Goal: Use online tool/utility

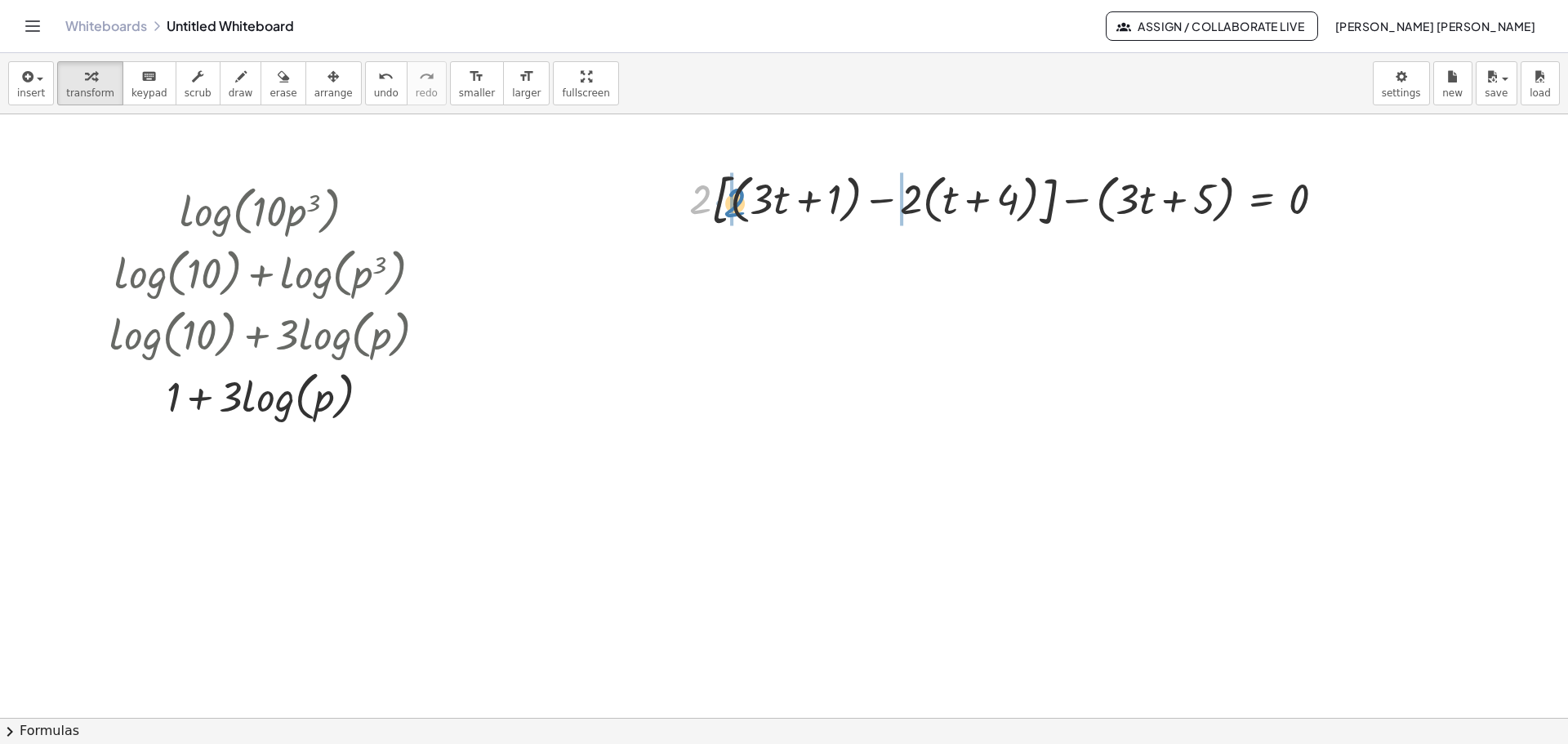
drag, startPoint x: 697, startPoint y: 193, endPoint x: 731, endPoint y: 196, distance: 34.1
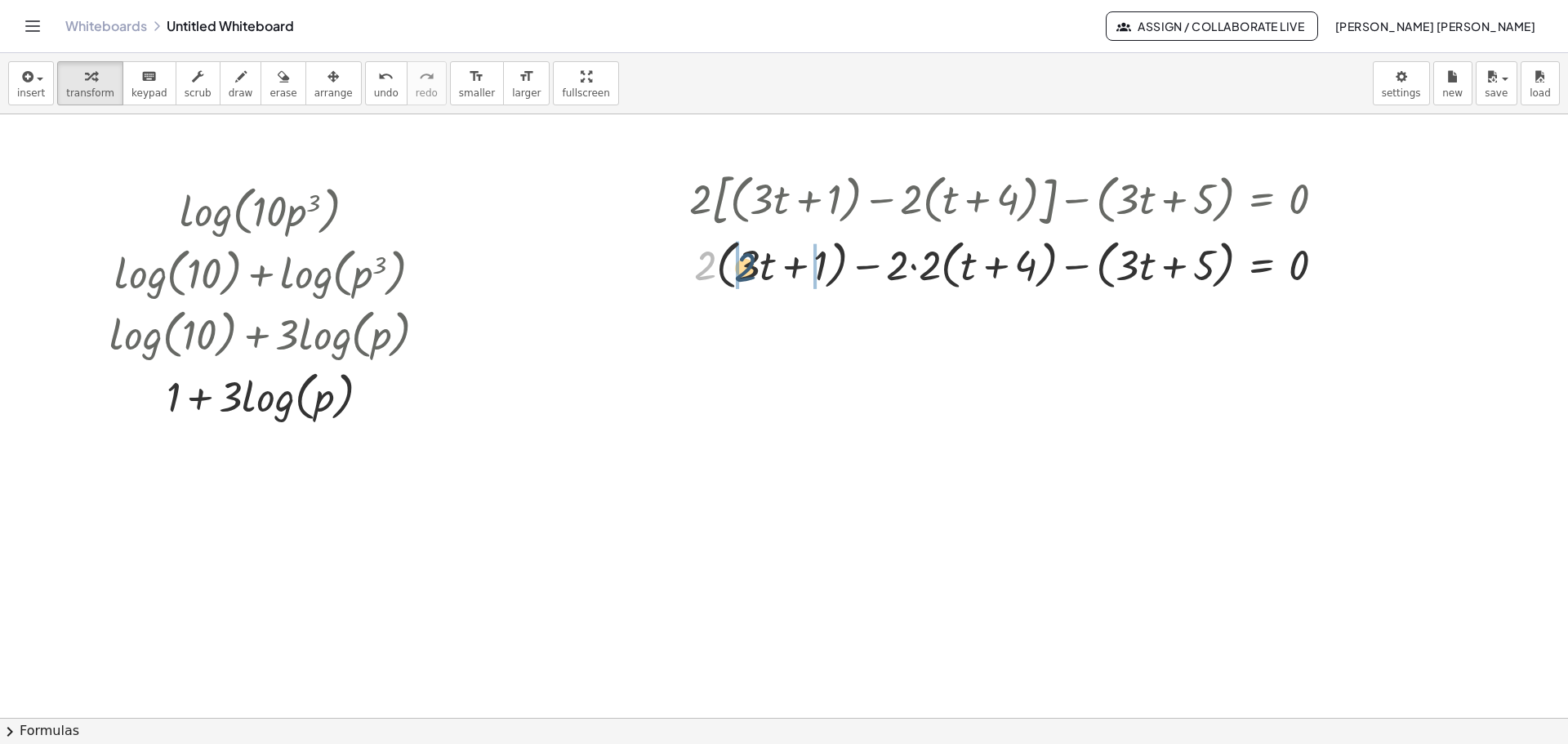
drag, startPoint x: 711, startPoint y: 264, endPoint x: 768, endPoint y: 267, distance: 57.1
click at [768, 267] on div at bounding box center [1013, 264] width 665 height 62
click at [733, 262] on div at bounding box center [1013, 264] width 665 height 62
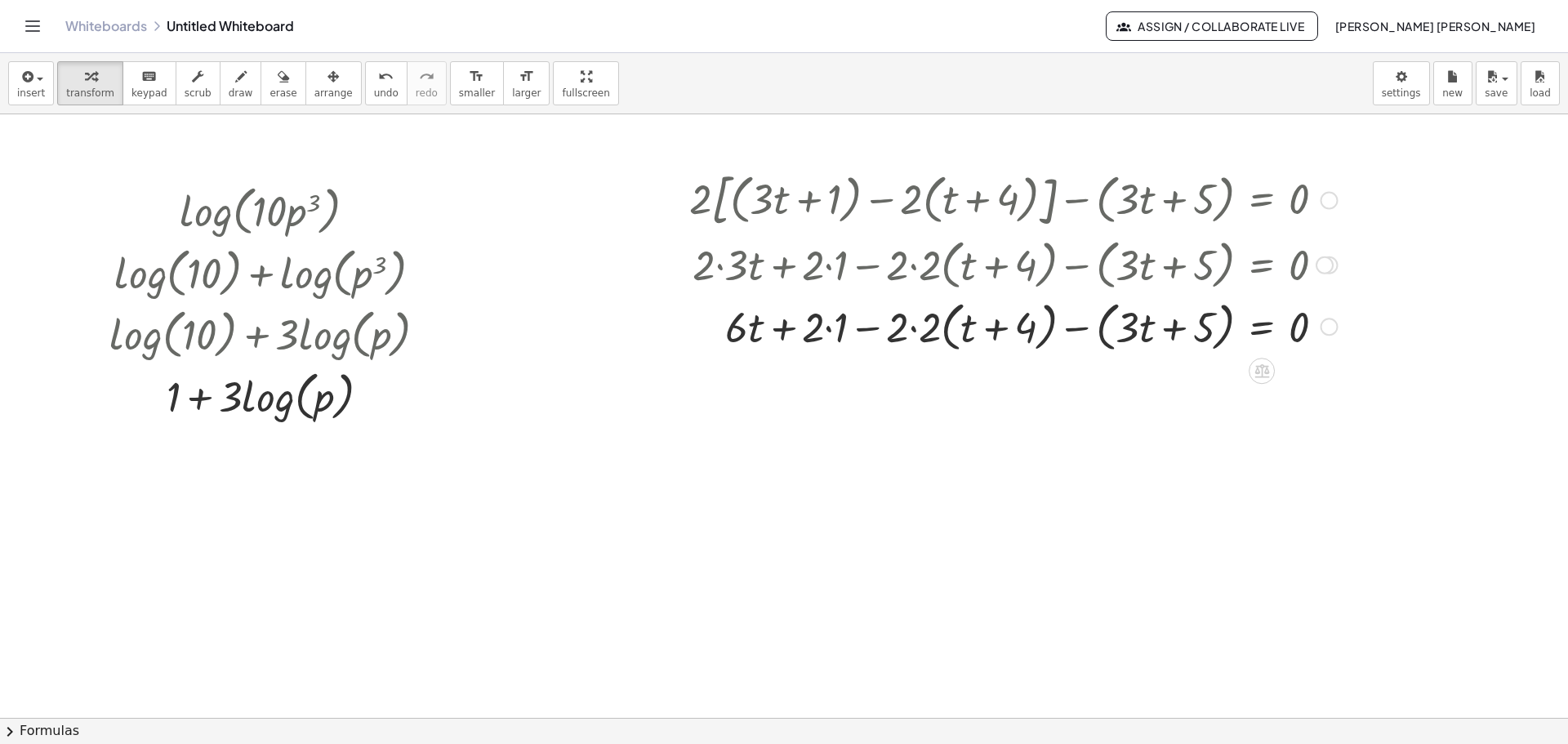
click at [820, 338] on div at bounding box center [1013, 326] width 665 height 62
click at [824, 330] on div at bounding box center [1013, 326] width 665 height 62
click at [838, 329] on div at bounding box center [1013, 326] width 665 height 62
click at [915, 333] on div at bounding box center [1013, 326] width 665 height 62
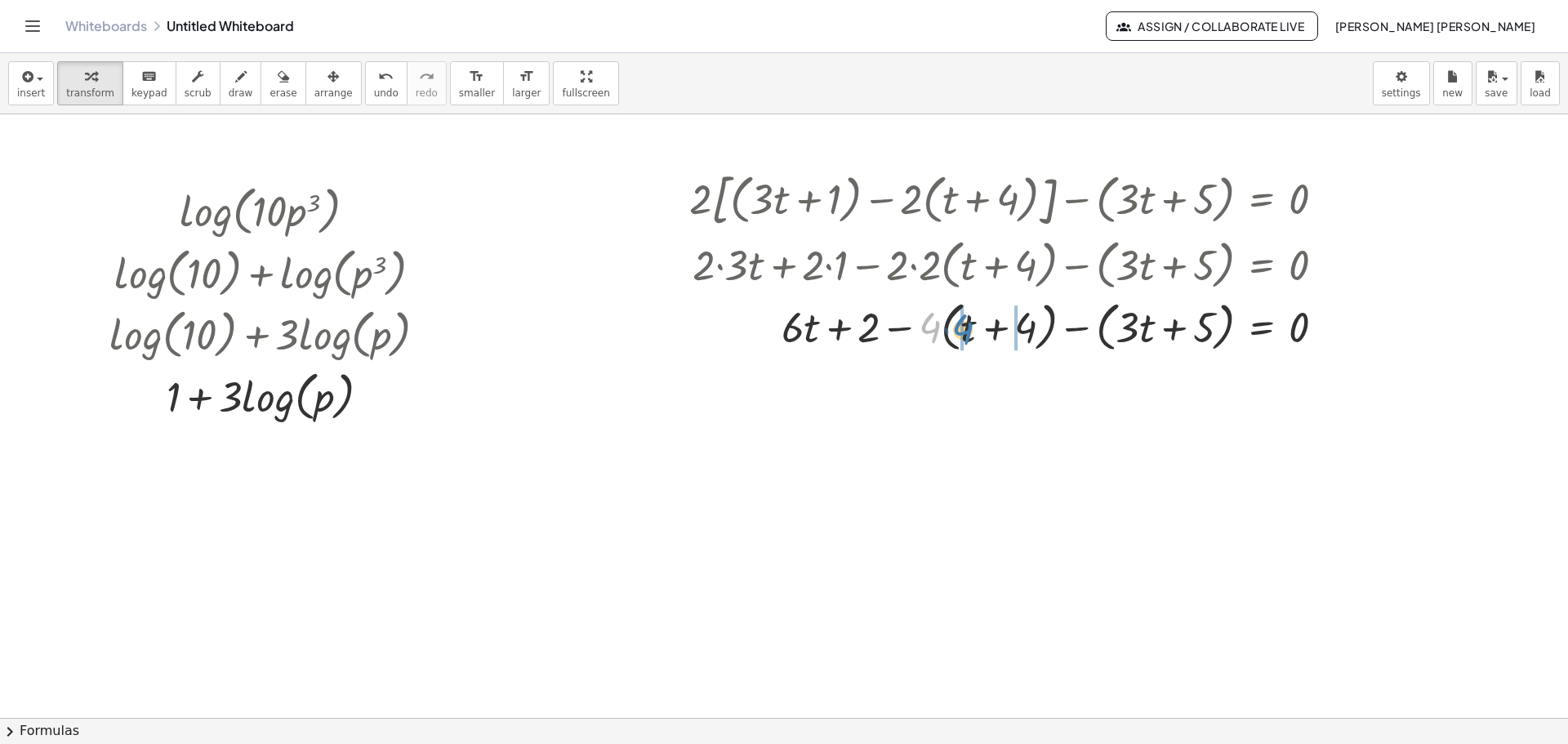
drag, startPoint x: 935, startPoint y: 324, endPoint x: 969, endPoint y: 325, distance: 34.0
click at [969, 325] on div at bounding box center [1013, 326] width 665 height 62
click at [907, 332] on div at bounding box center [1029, 326] width 632 height 62
click at [920, 323] on div at bounding box center [1029, 326] width 632 height 62
drag, startPoint x: 912, startPoint y: 333, endPoint x: 935, endPoint y: 336, distance: 23.2
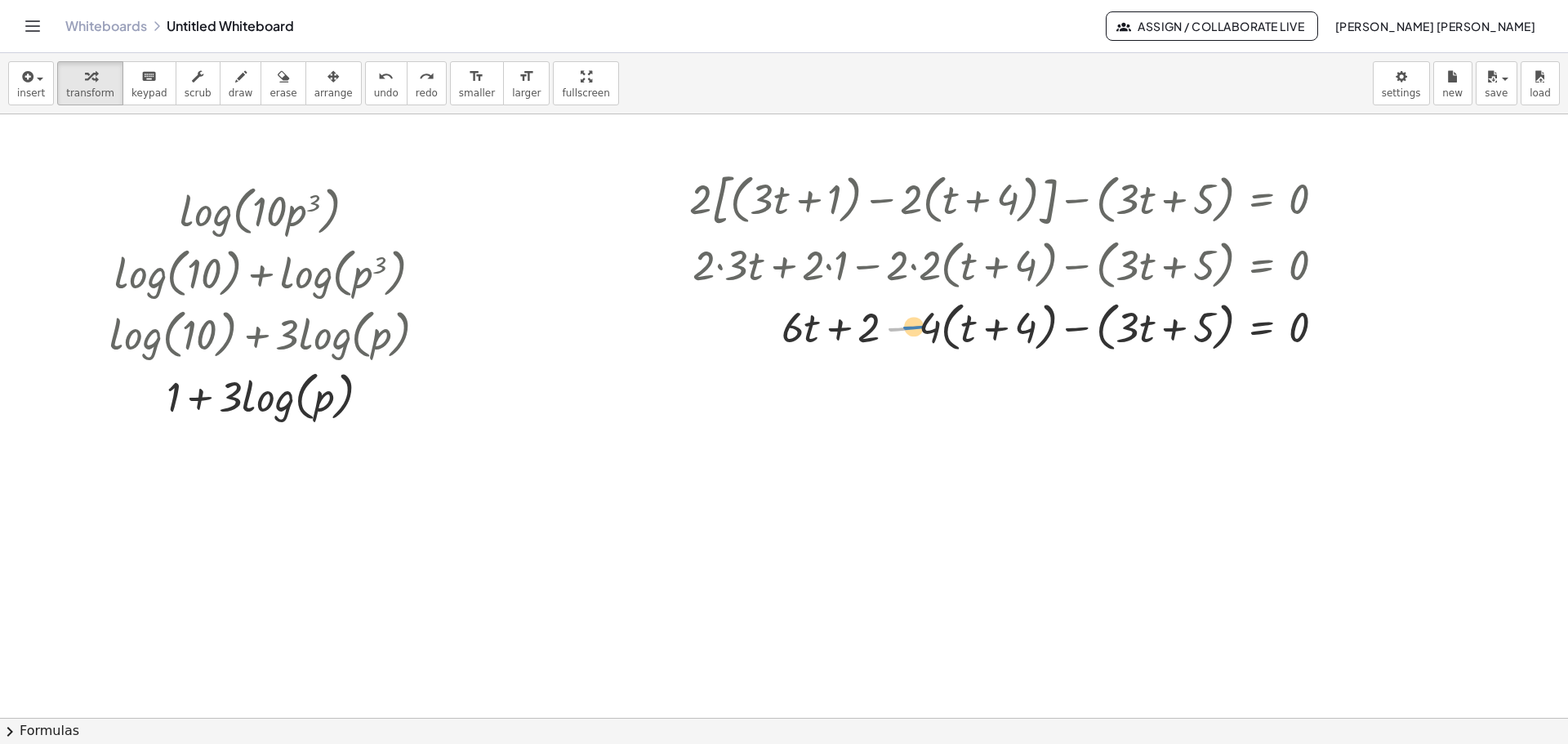
click at [935, 336] on div at bounding box center [1029, 326] width 632 height 62
drag, startPoint x: 931, startPoint y: 331, endPoint x: 980, endPoint y: 331, distance: 49.0
click at [980, 331] on div at bounding box center [1029, 326] width 632 height 62
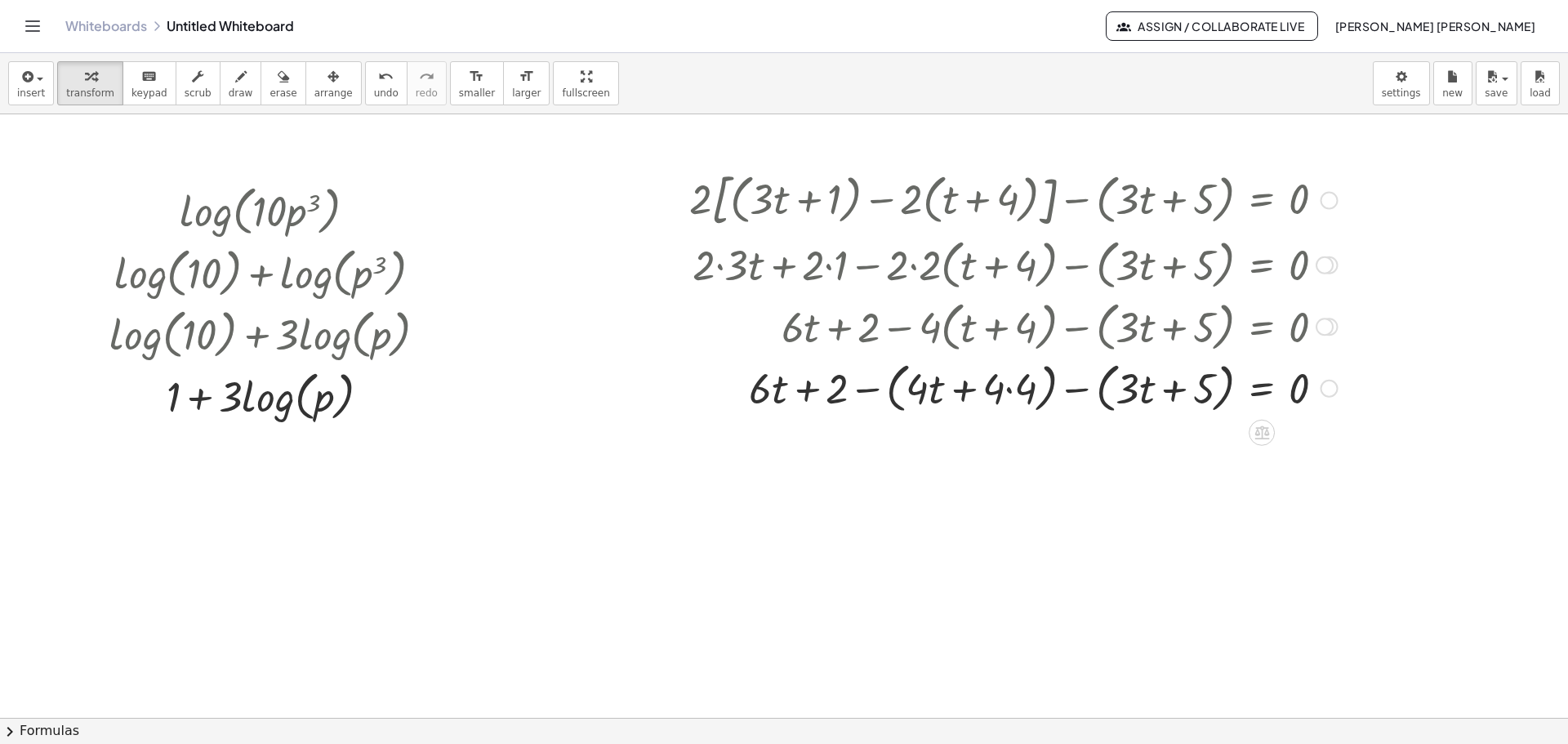
click at [1006, 387] on div at bounding box center [1013, 387] width 665 height 62
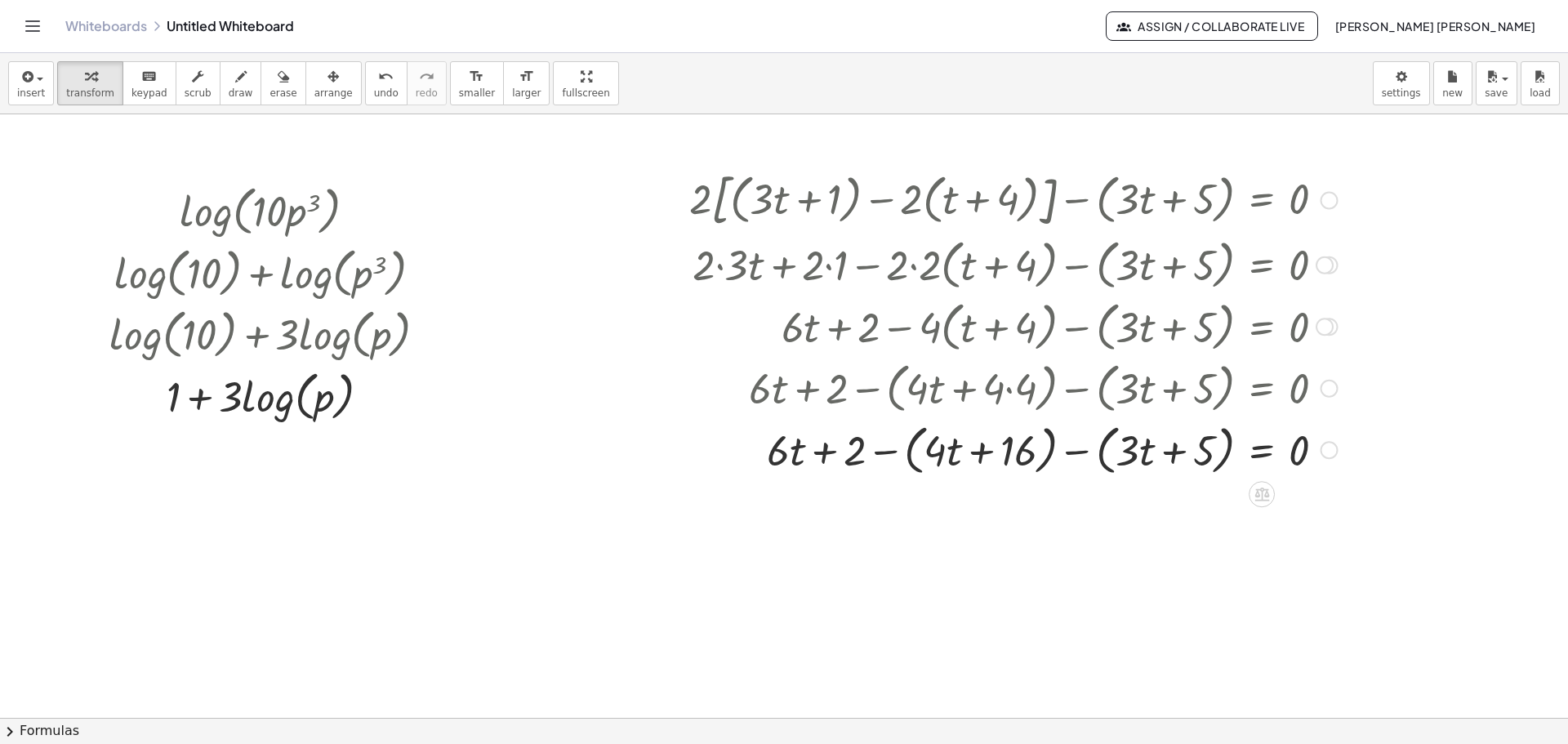
click at [1082, 456] on div at bounding box center [1013, 449] width 665 height 62
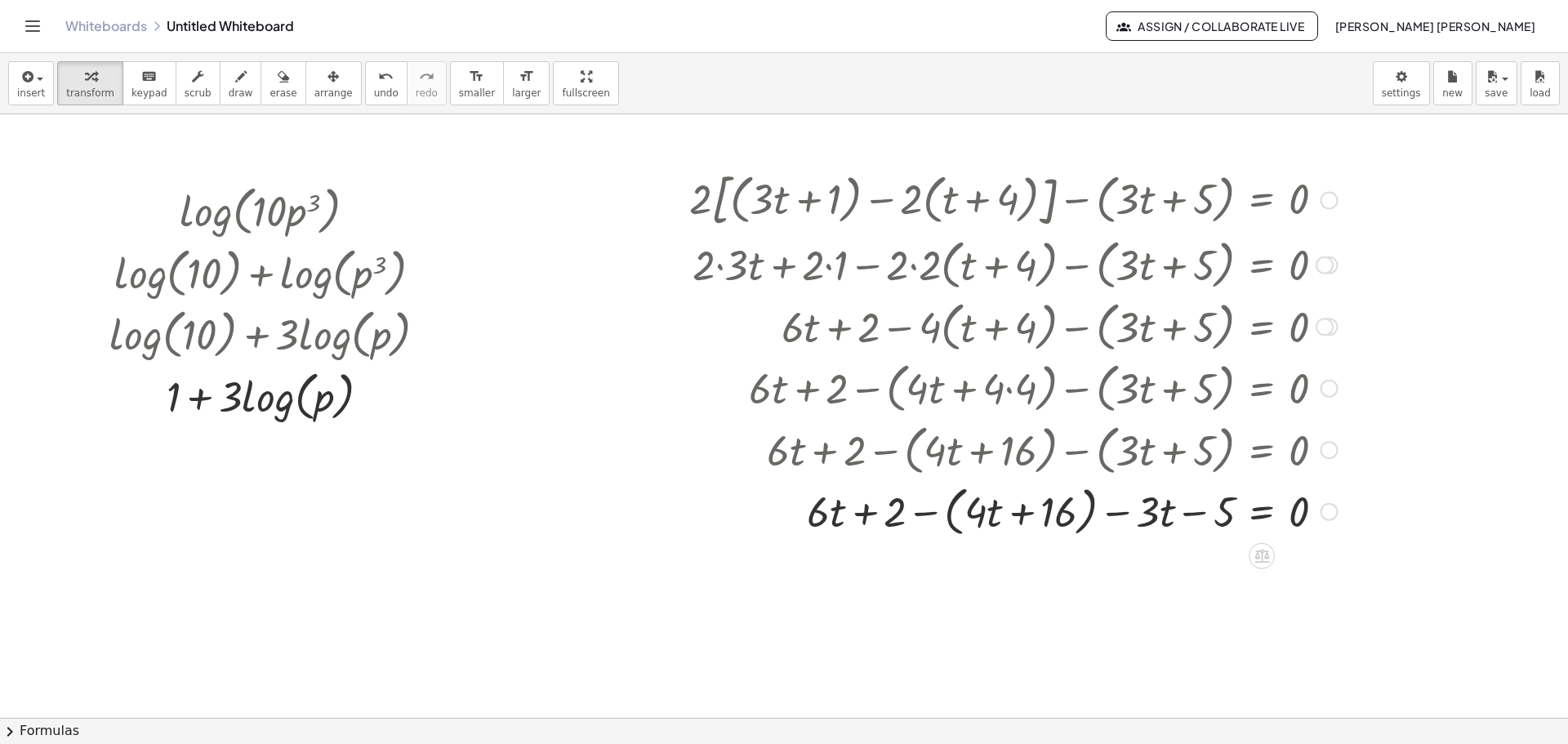
click at [943, 522] on div at bounding box center [1013, 510] width 665 height 62
click at [1155, 512] on div at bounding box center [1013, 511] width 665 height 55
click at [989, 500] on div at bounding box center [1013, 511] width 665 height 55
click at [954, 510] on div at bounding box center [1013, 511] width 665 height 55
click at [904, 514] on div at bounding box center [1013, 511] width 665 height 55
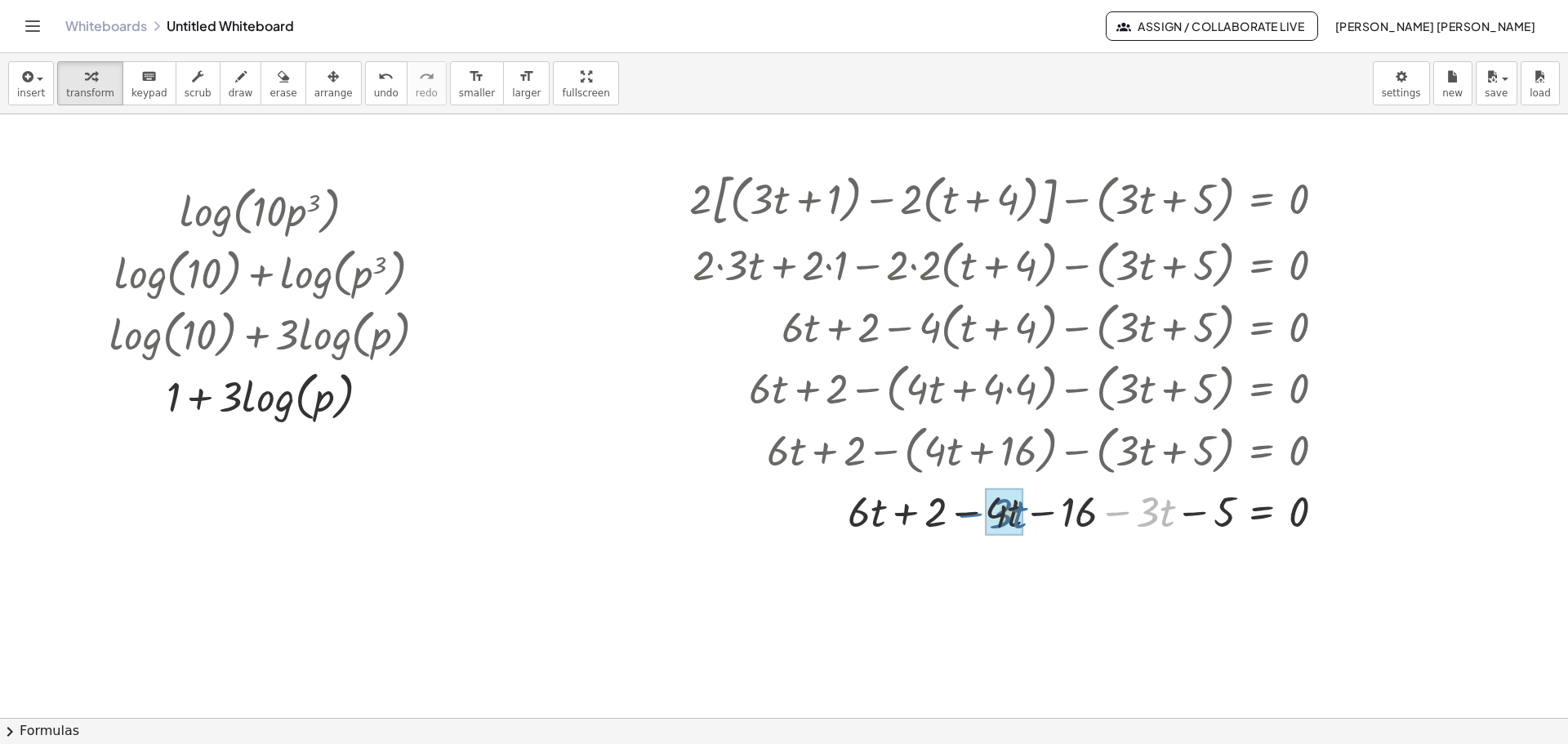
drag, startPoint x: 1130, startPoint y: 517, endPoint x: 982, endPoint y: 518, distance: 148.0
click at [982, 518] on div at bounding box center [1013, 511] width 665 height 55
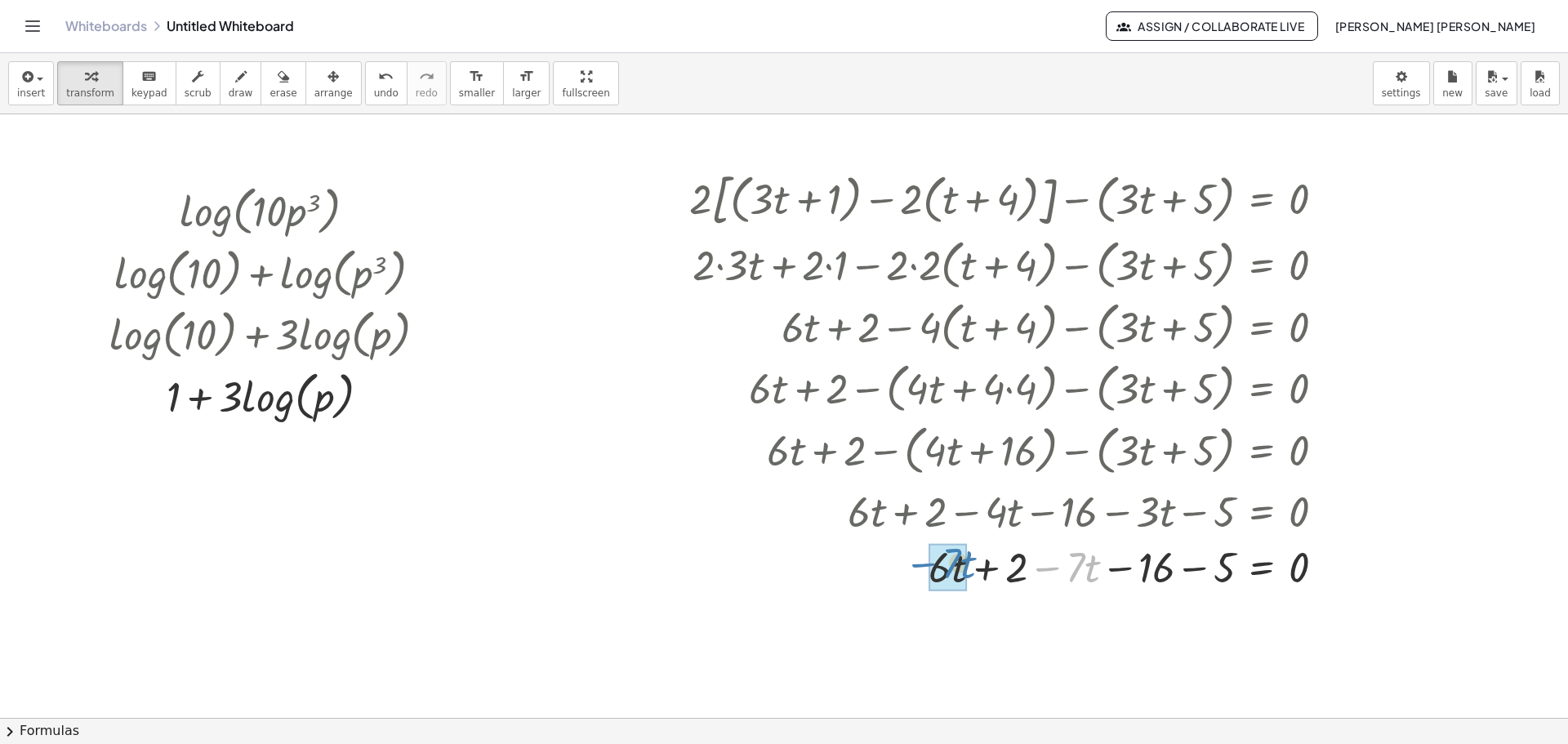
drag, startPoint x: 1064, startPoint y: 569, endPoint x: 935, endPoint y: 564, distance: 129.1
drag, startPoint x: 1196, startPoint y: 568, endPoint x: 1128, endPoint y: 567, distance: 68.0
click at [1128, 567] on div at bounding box center [1013, 566] width 665 height 53
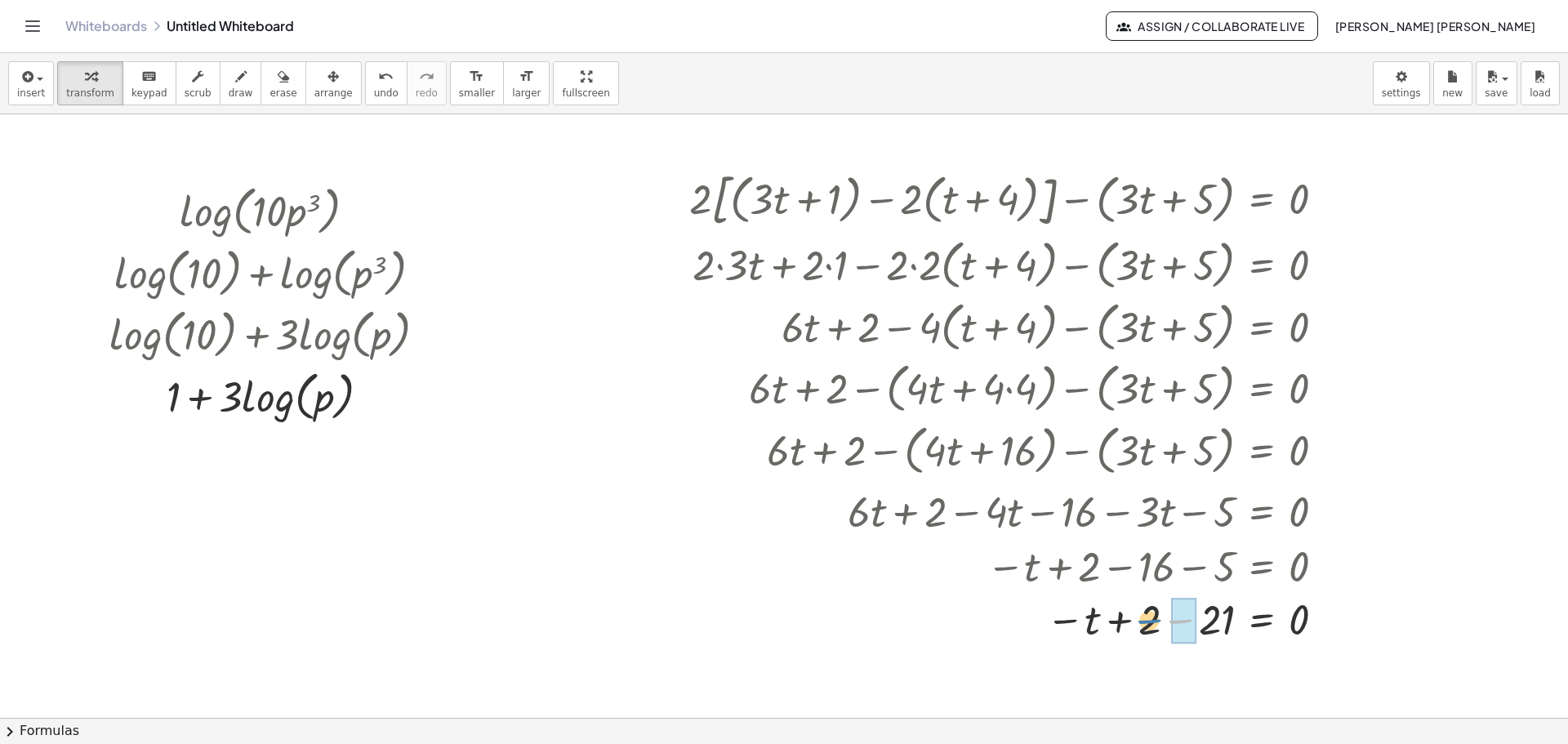
drag, startPoint x: 1195, startPoint y: 614, endPoint x: 1162, endPoint y: 614, distance: 33.0
click at [1162, 614] on div at bounding box center [1013, 620] width 665 height 53
click at [1167, 618] on div at bounding box center [1034, 620] width 622 height 53
click at [1191, 626] on div at bounding box center [1013, 620] width 665 height 53
drag, startPoint x: 1151, startPoint y: 621, endPoint x: 1343, endPoint y: 633, distance: 192.4
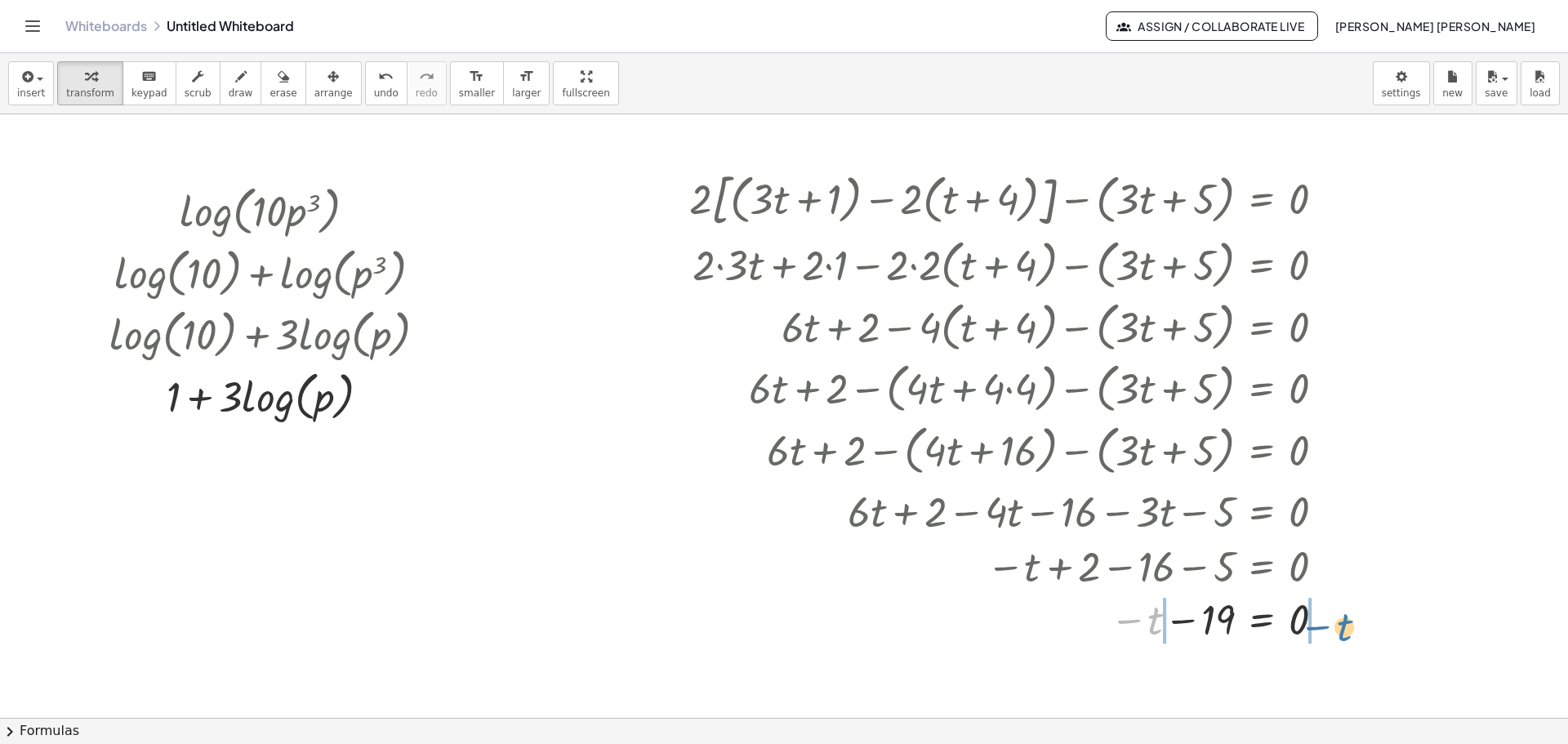
click at [1343, 633] on div at bounding box center [1013, 620] width 665 height 53
click at [1134, 673] on div at bounding box center [1013, 674] width 665 height 53
click at [314, 67] on div "button" at bounding box center [333, 75] width 38 height 20
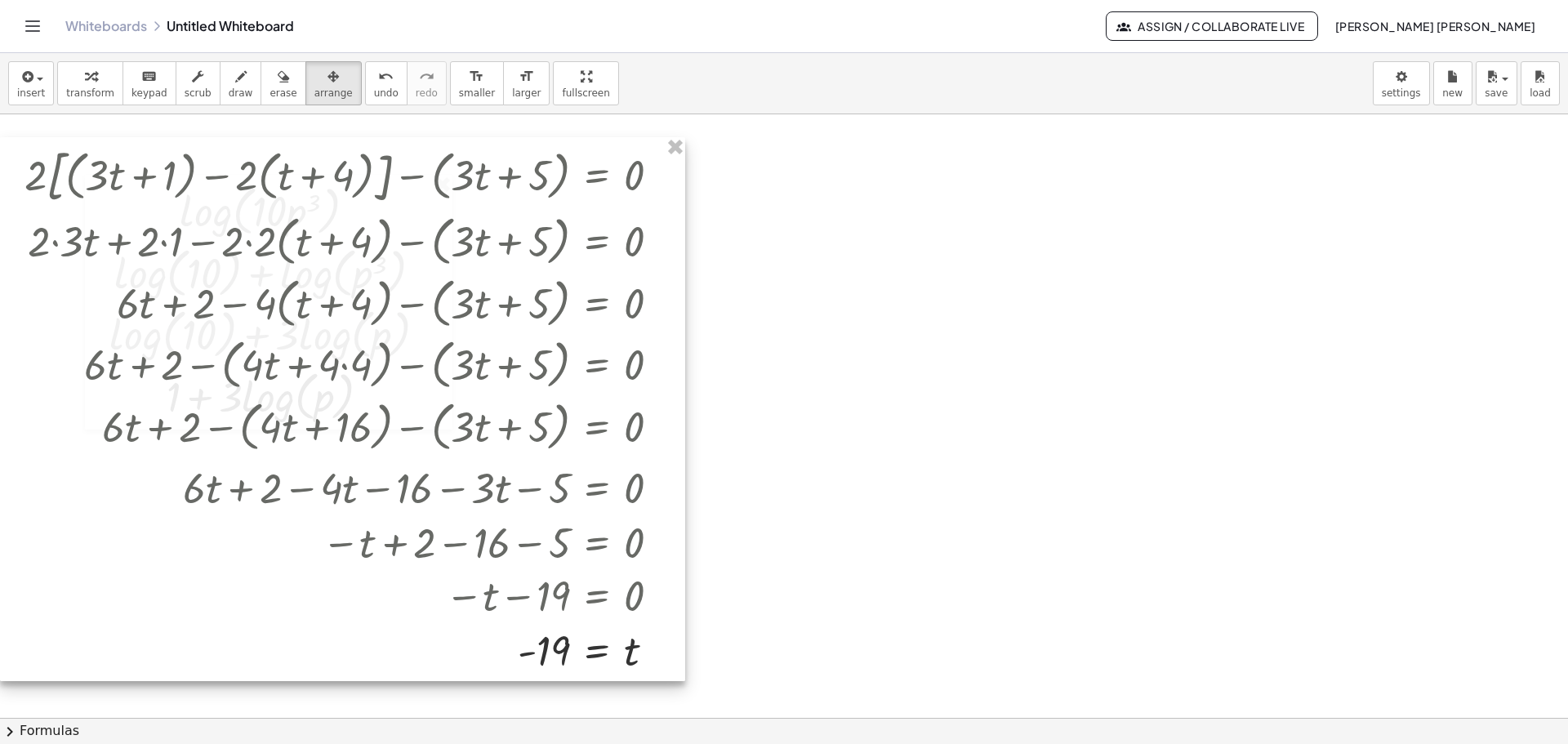
drag, startPoint x: 1029, startPoint y: 279, endPoint x: 200, endPoint y: 255, distance: 829.3
click at [200, 255] on div at bounding box center [343, 410] width 686 height 544
